Goal: Task Accomplishment & Management: Complete application form

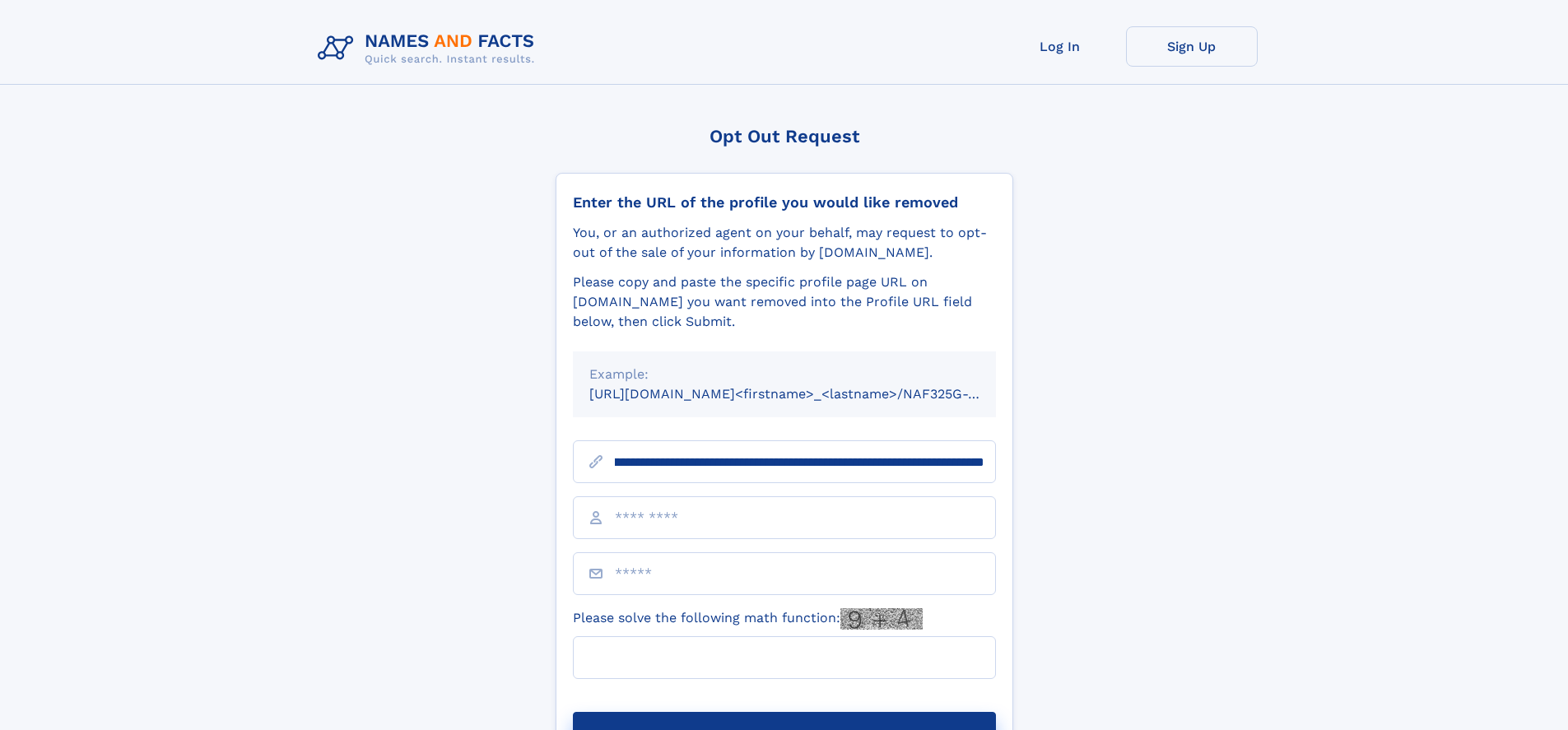
scroll to position [0, 187]
type input "**********"
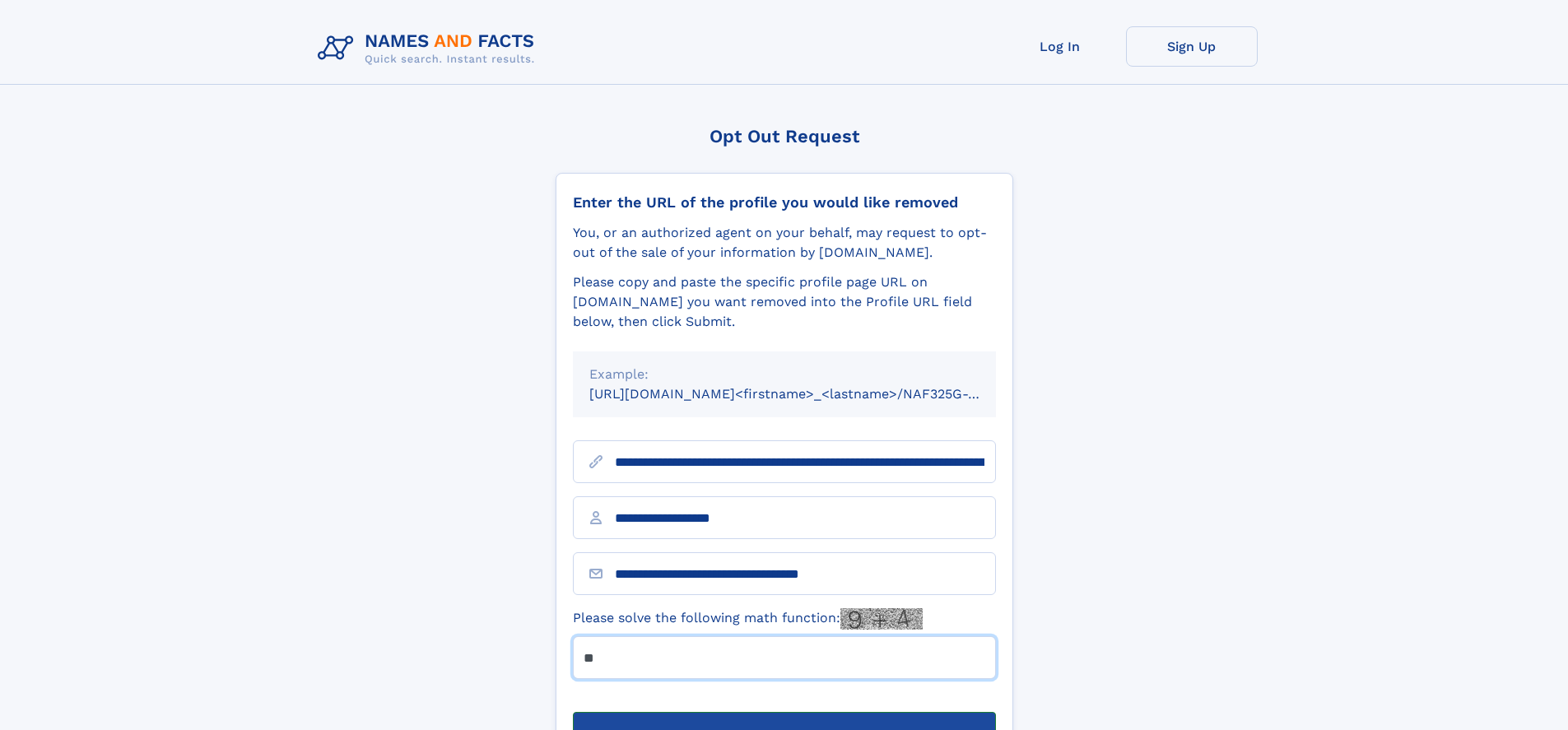
type input "**"
click at [784, 712] on button "Submit Opt Out Request" at bounding box center [785, 738] width 423 height 53
